Goal: Check status: Check status

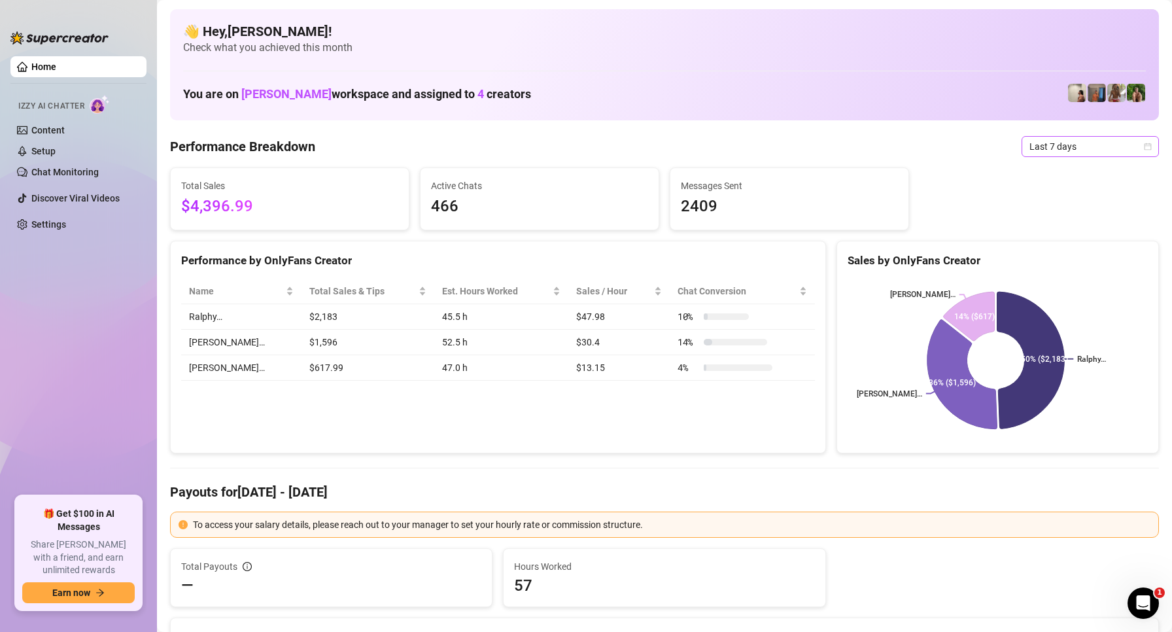
click at [1052, 146] on span "Last 7 days" at bounding box center [1090, 147] width 122 height 20
click at [1044, 258] on div "Custom date" at bounding box center [1079, 256] width 116 height 14
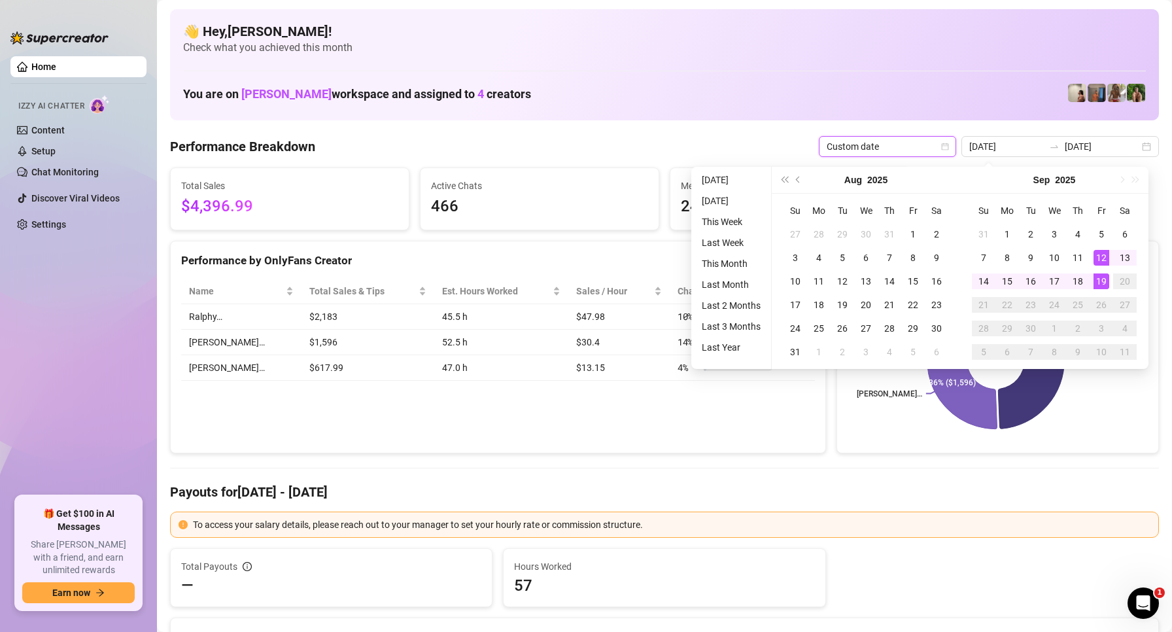
type input "[DATE]"
click at [1107, 282] on div "19" at bounding box center [1101, 281] width 16 height 16
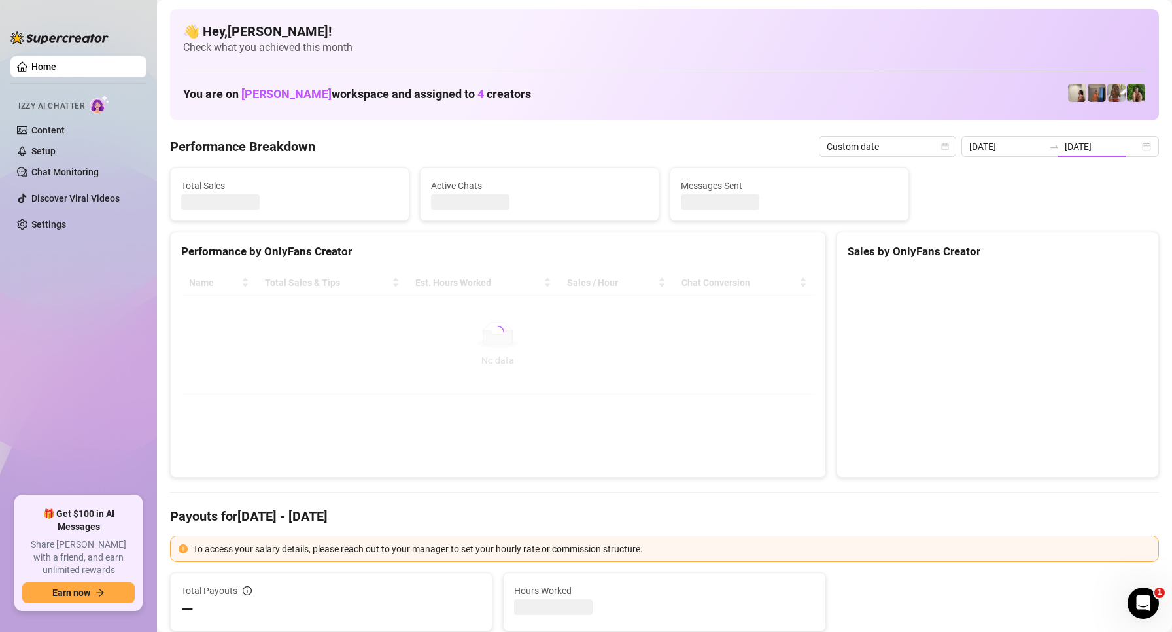
type input "[DATE]"
